Goal: Navigation & Orientation: Find specific page/section

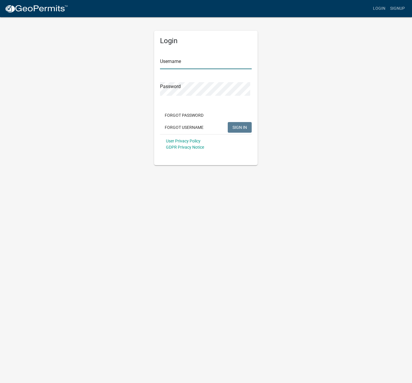
click at [203, 69] on input "Username" at bounding box center [206, 63] width 92 height 12
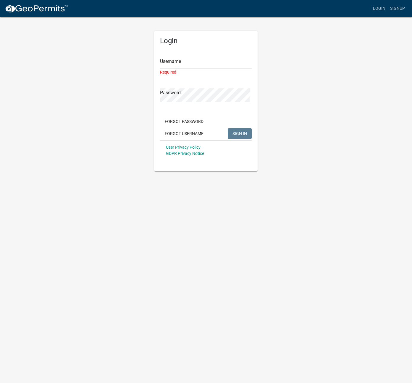
type input "joshfitzgerald"
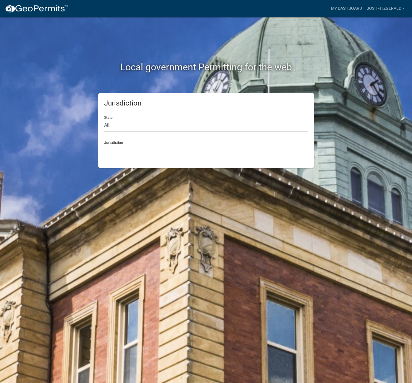
click at [187, 127] on select "All [US_STATE] [US_STATE] [US_STATE] [US_STATE] [US_STATE] [US_STATE] [US_STATE…" at bounding box center [206, 125] width 204 height 12
select select "[US_STATE]"
click at [105, 124] on select "All [US_STATE] [US_STATE] [US_STATE] [US_STATE] [US_STATE] [US_STATE] [US_STATE…" at bounding box center [206, 125] width 204 height 12
click at [153, 157] on select "City of [GEOGRAPHIC_DATA], [US_STATE] City of [GEOGRAPHIC_DATA], [US_STATE] Cit…" at bounding box center [206, 150] width 204 height 12
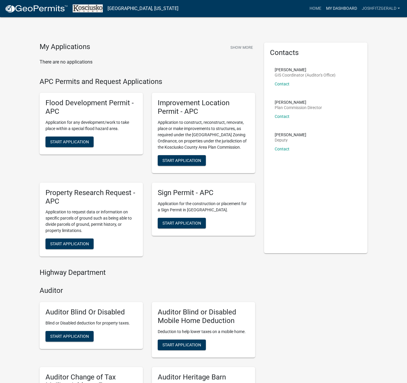
click at [334, 9] on link "My Dashboard" at bounding box center [342, 8] width 36 height 11
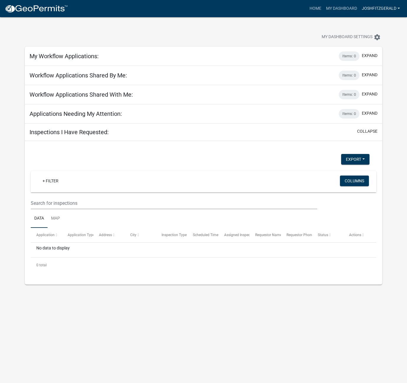
click at [374, 5] on link "joshfitzgerald" at bounding box center [381, 8] width 43 height 11
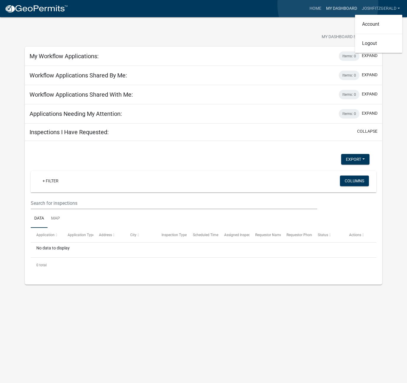
click at [329, 4] on link "My Dashboard" at bounding box center [342, 8] width 36 height 11
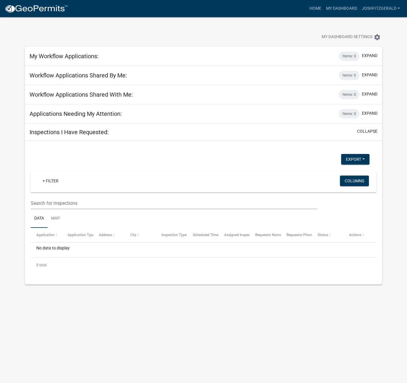
click at [99, 59] on h5 "My Workflow Applications:" at bounding box center [64, 56] width 69 height 7
click at [353, 165] on button "Export" at bounding box center [355, 159] width 28 height 11
click at [285, 24] on div "My Dashboard Settings settings" at bounding box center [203, 30] width 366 height 27
click at [307, 10] on link "Home" at bounding box center [315, 8] width 17 height 11
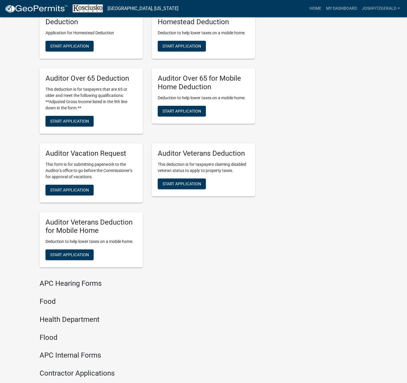
scroll to position [502, 0]
